Goal: Task Accomplishment & Management: Use online tool/utility

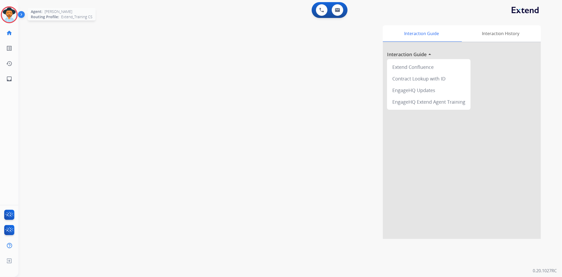
click at [11, 17] on img at bounding box center [9, 14] width 15 height 15
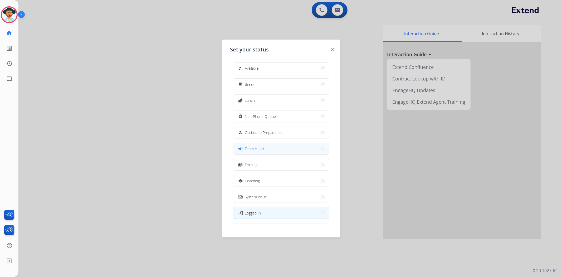
click at [280, 149] on button "campaign Team Huddle" at bounding box center [281, 148] width 96 height 11
